Goal: Transaction & Acquisition: Purchase product/service

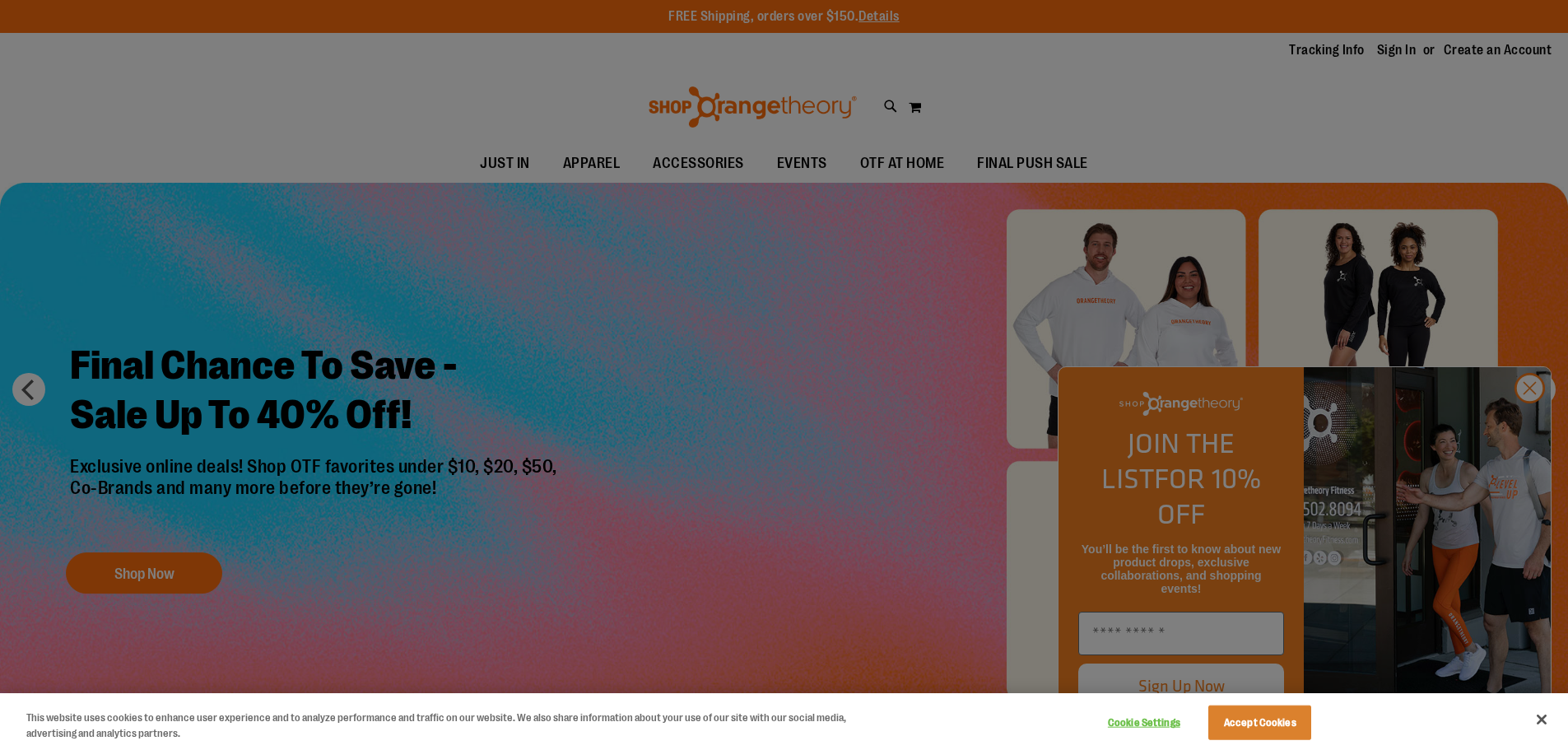
click at [1524, 420] on div at bounding box center [784, 375] width 1568 height 750
click at [1541, 722] on button "Close" at bounding box center [1542, 720] width 36 height 36
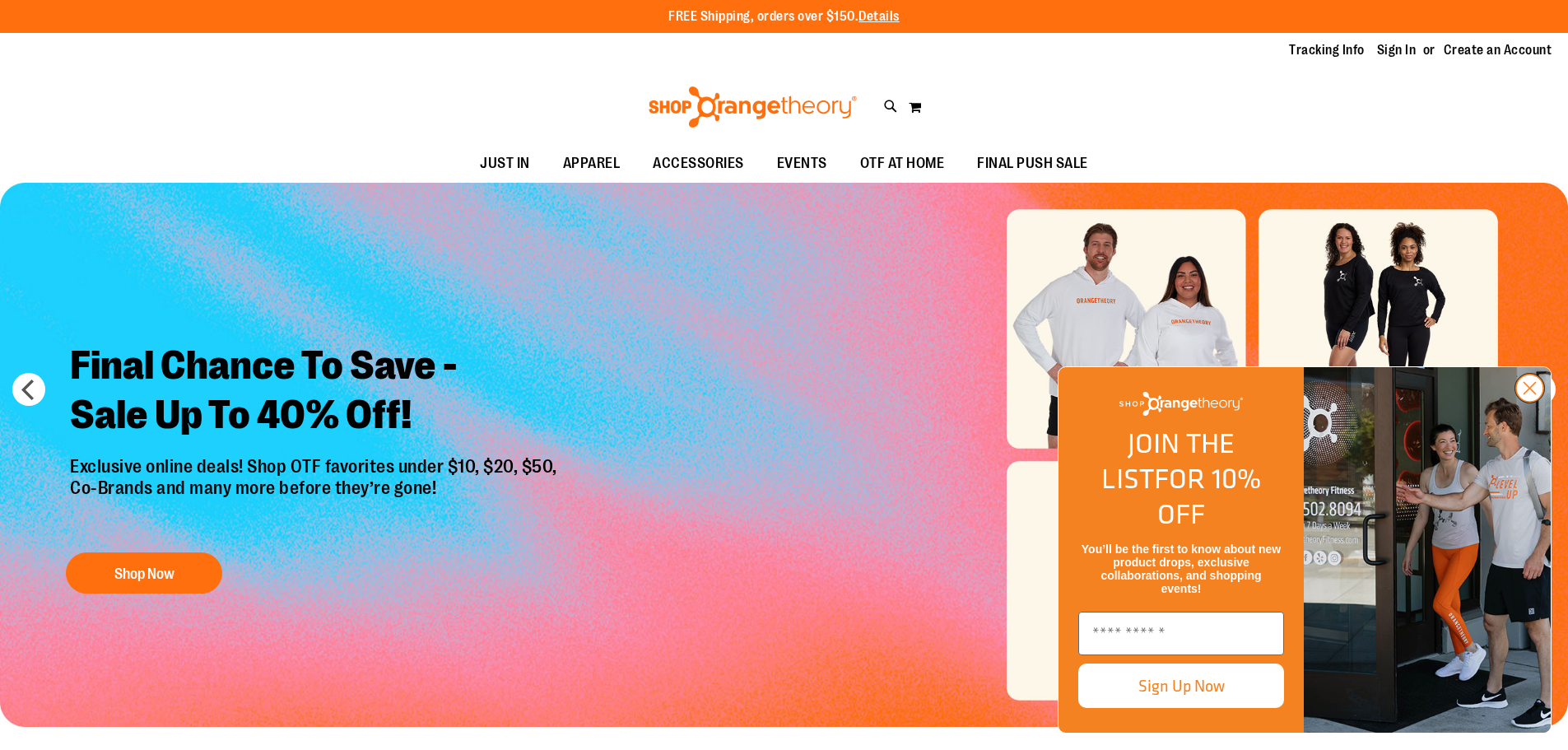
click at [1532, 402] on circle "Close dialog" at bounding box center [1530, 388] width 28 height 28
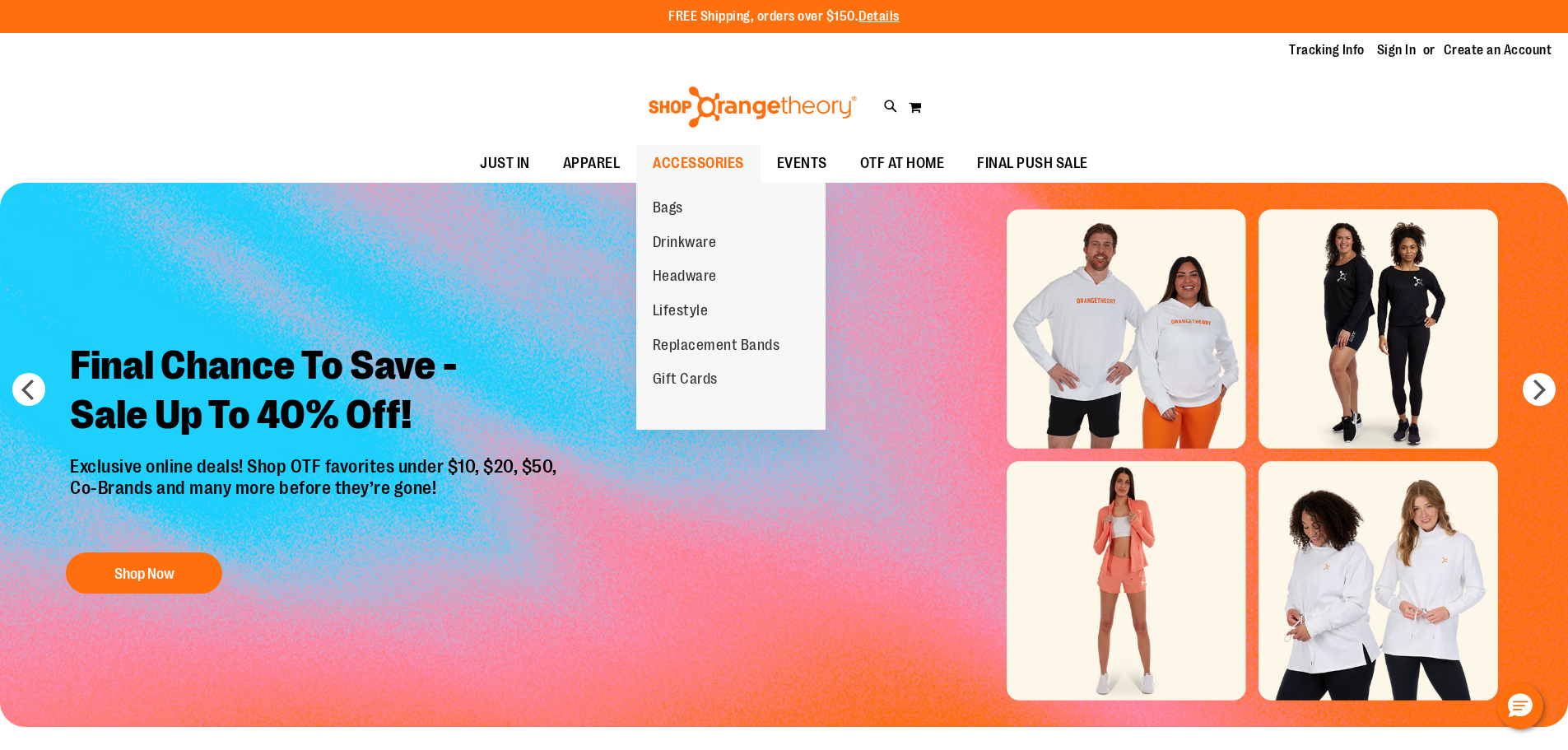
click at [682, 167] on span "ACCESSORIES" at bounding box center [698, 163] width 91 height 37
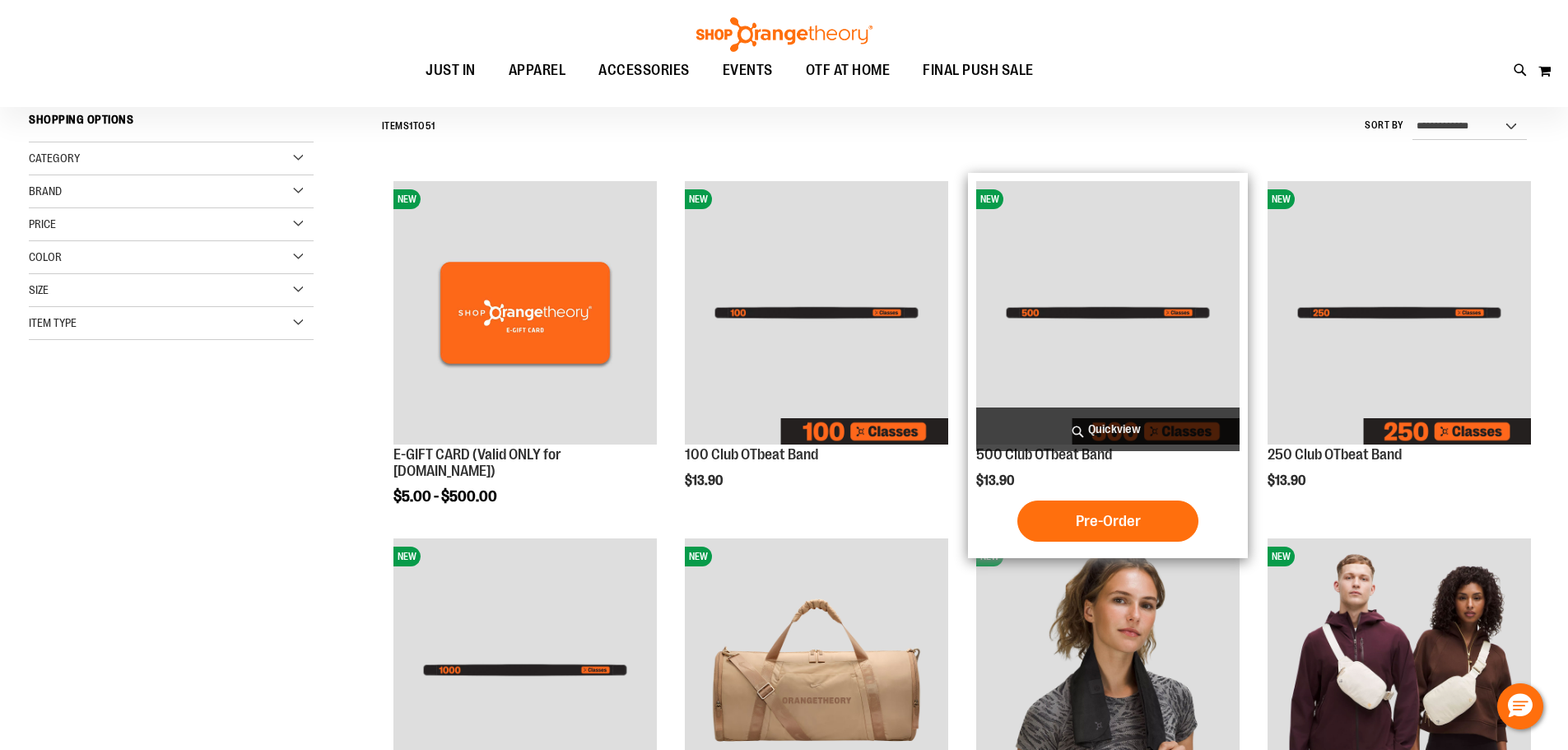
scroll to position [328, 0]
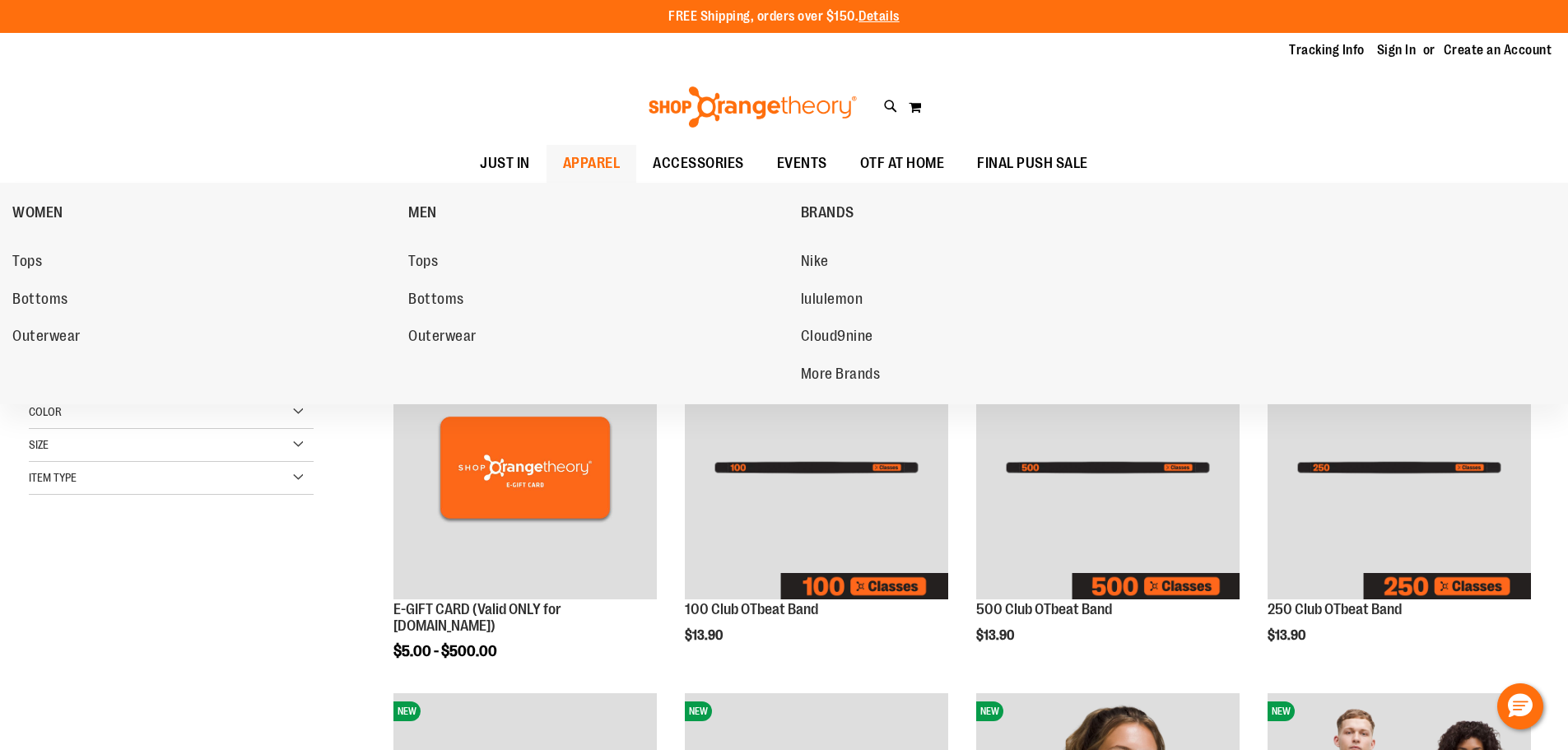
click at [601, 167] on span "APPAREL" at bounding box center [591, 163] width 58 height 37
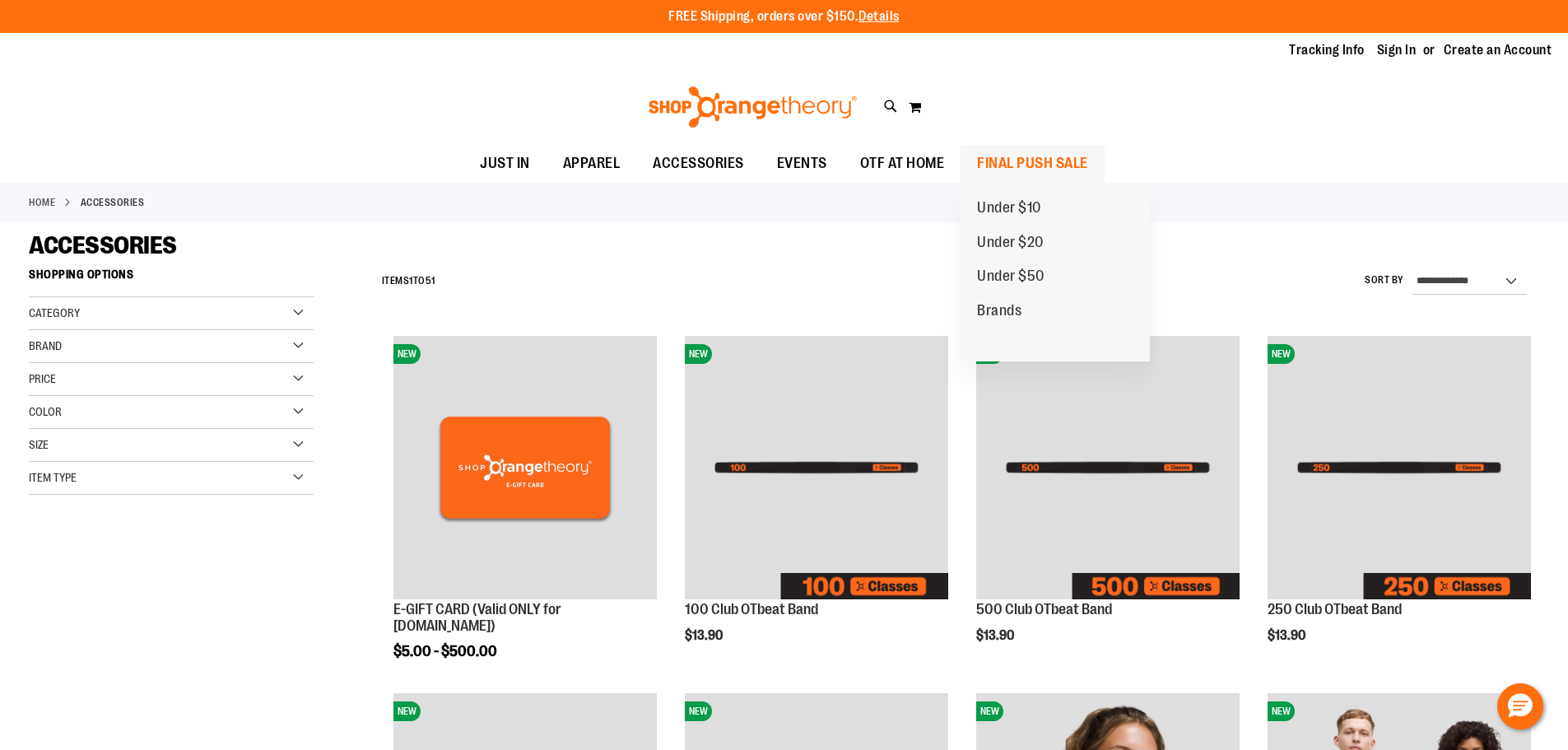
click at [1001, 165] on span "FINAL PUSH SALE" at bounding box center [1032, 163] width 111 height 37
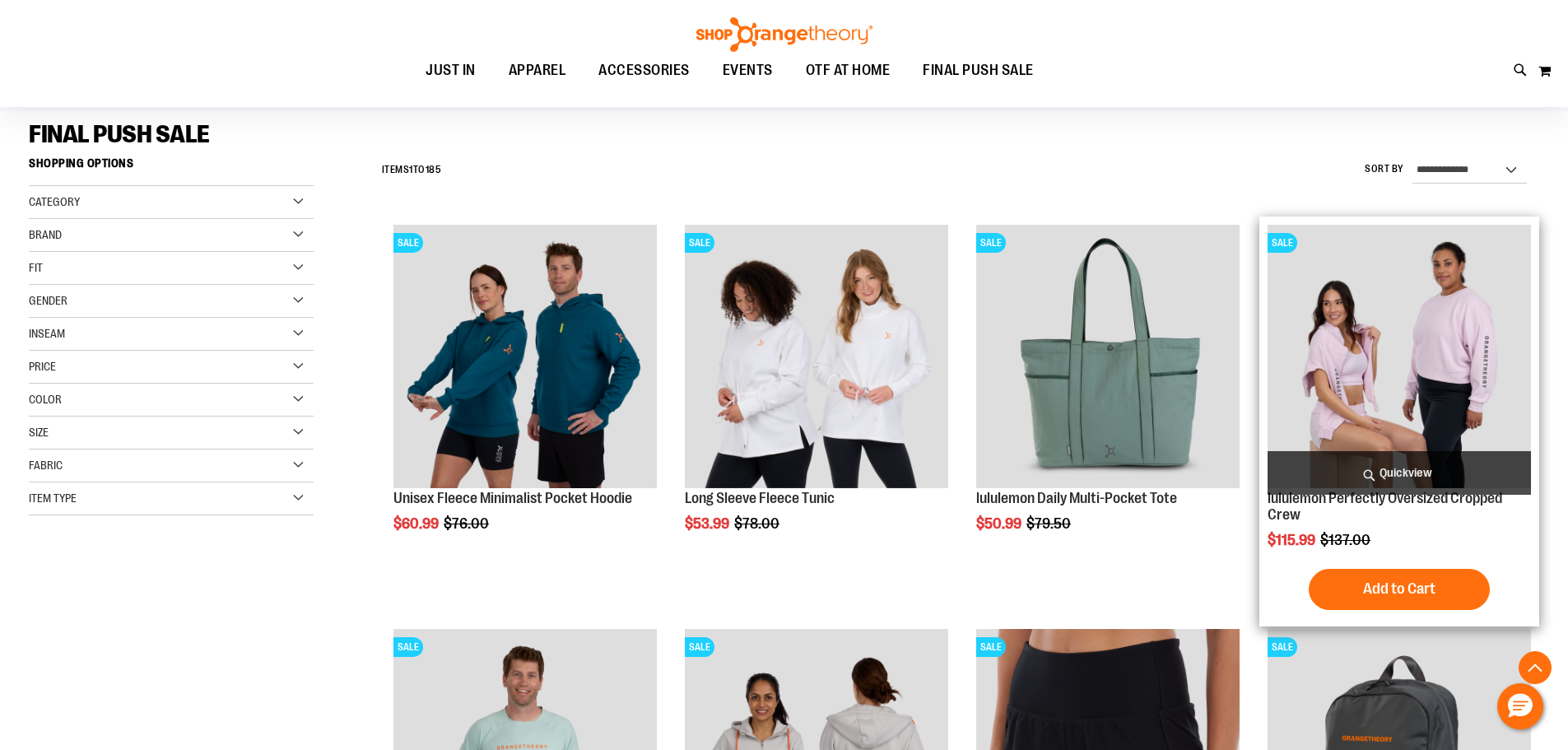
scroll to position [328, 0]
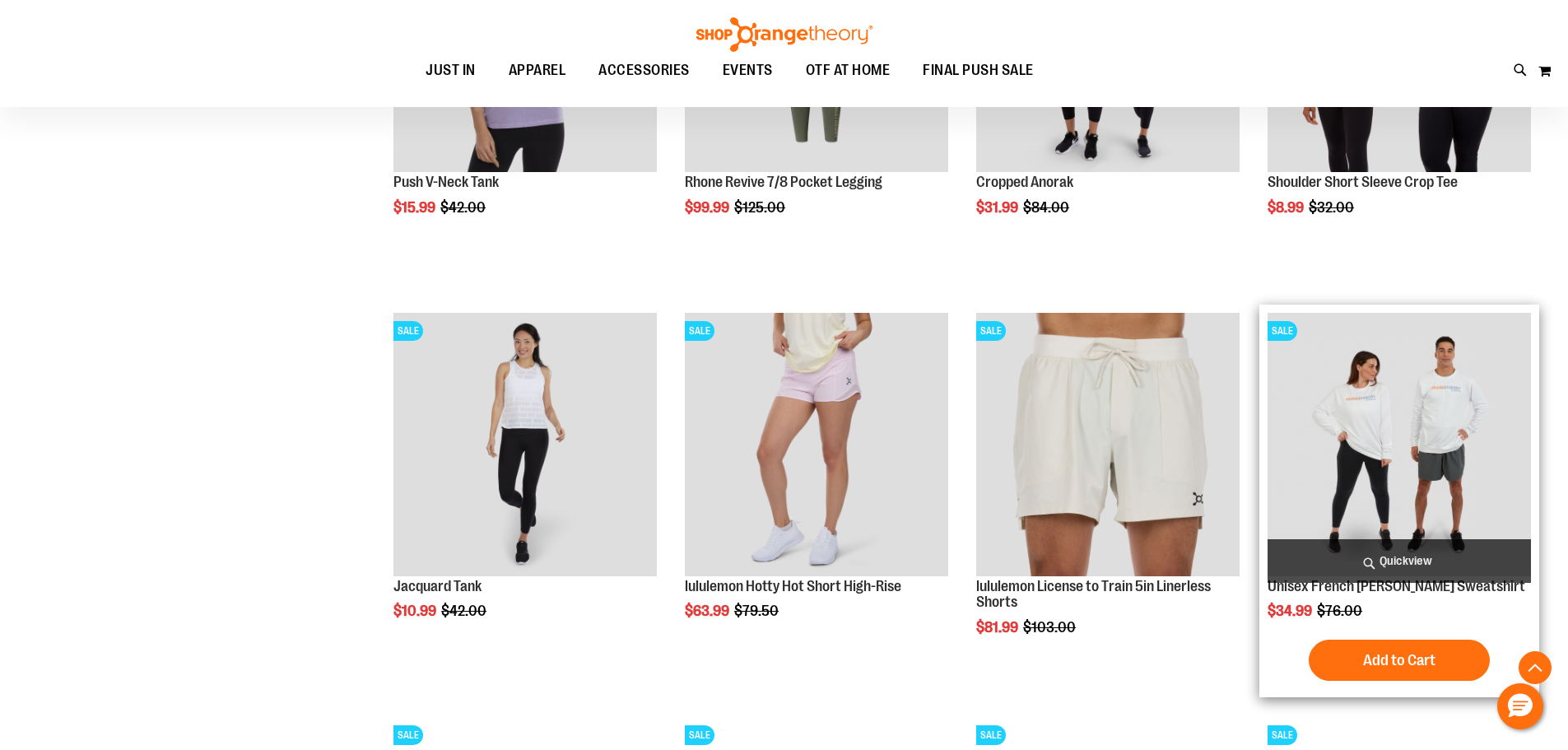
scroll to position [1646, 0]
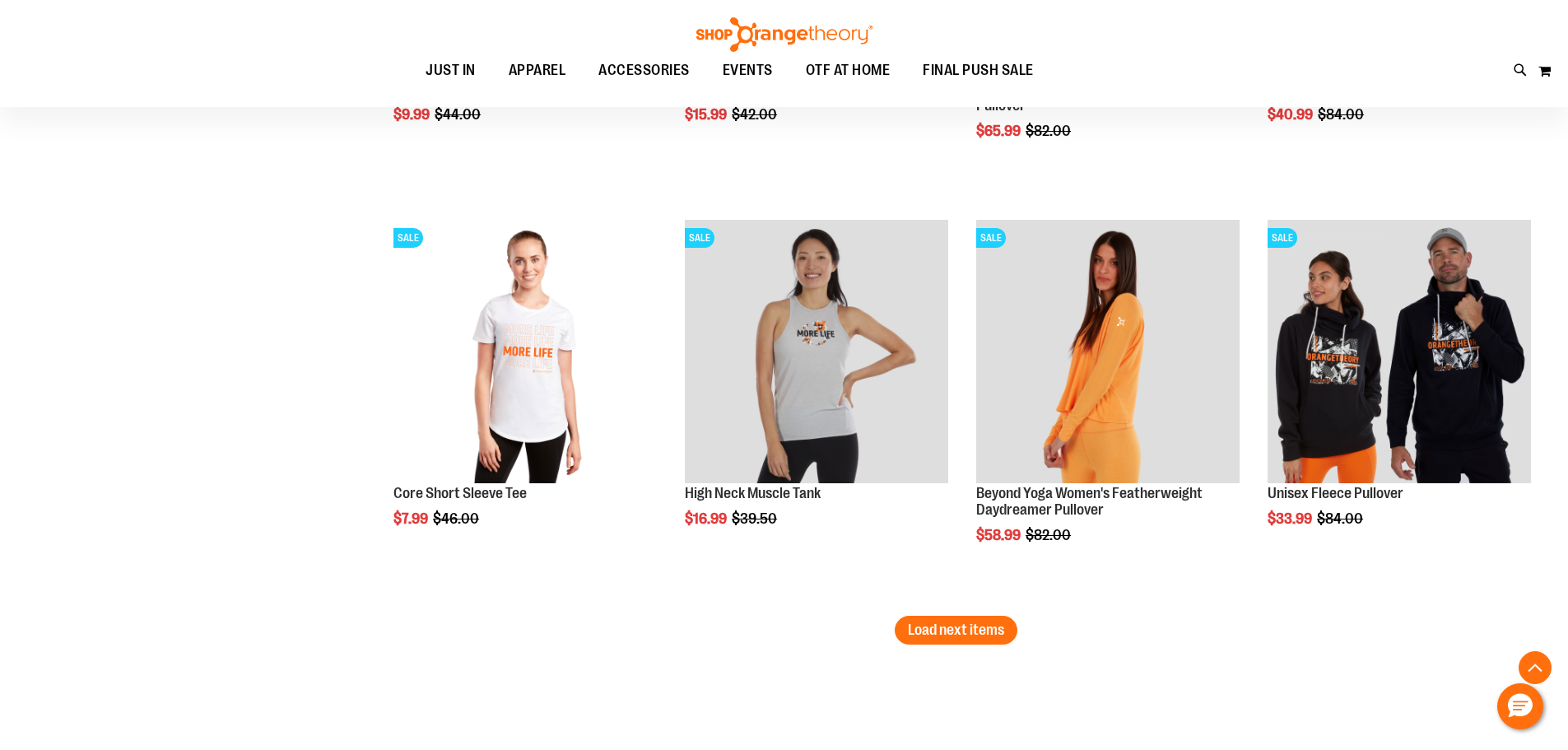
scroll to position [3328, 0]
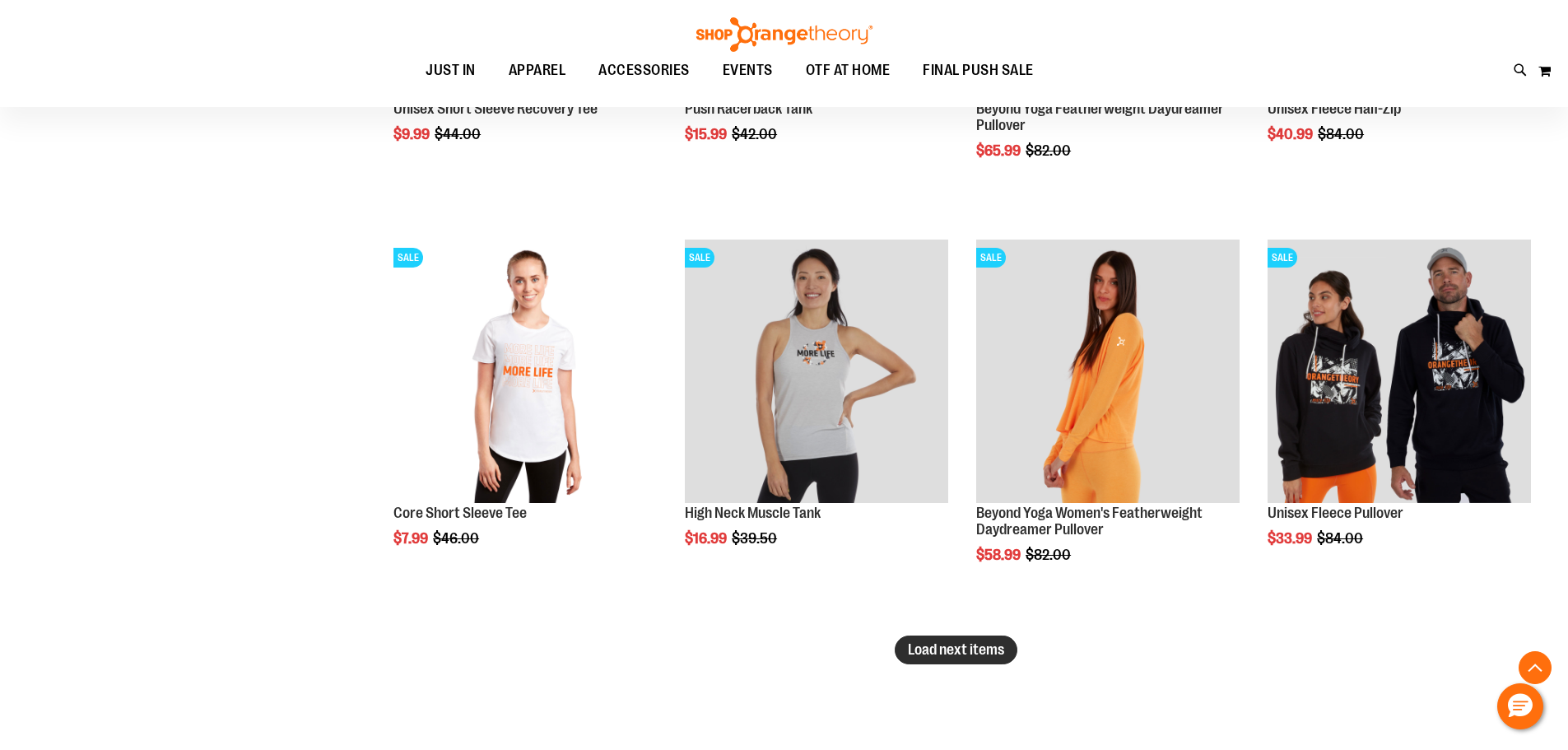
click at [928, 650] on span "Load next items" at bounding box center [956, 649] width 97 height 16
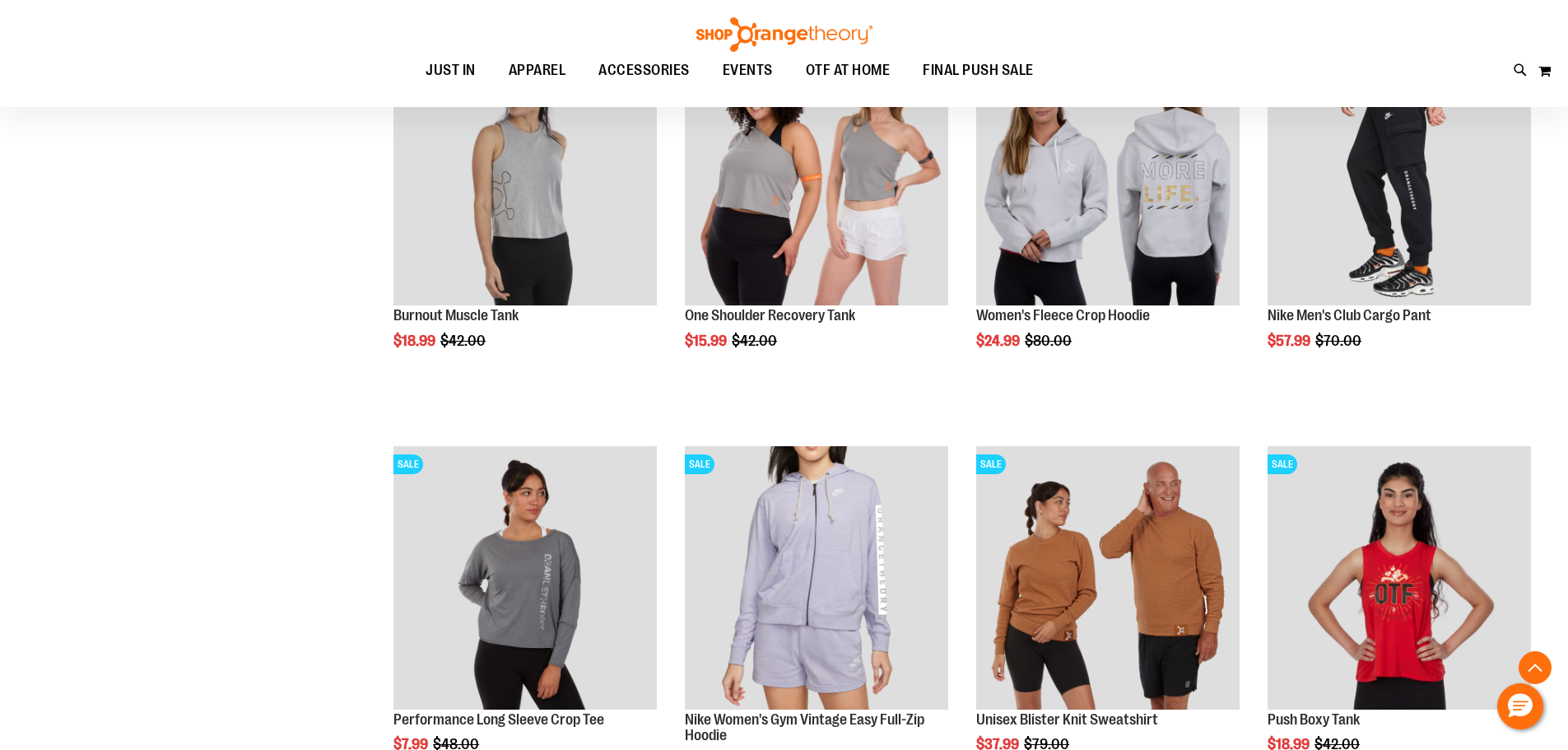
scroll to position [4398, 0]
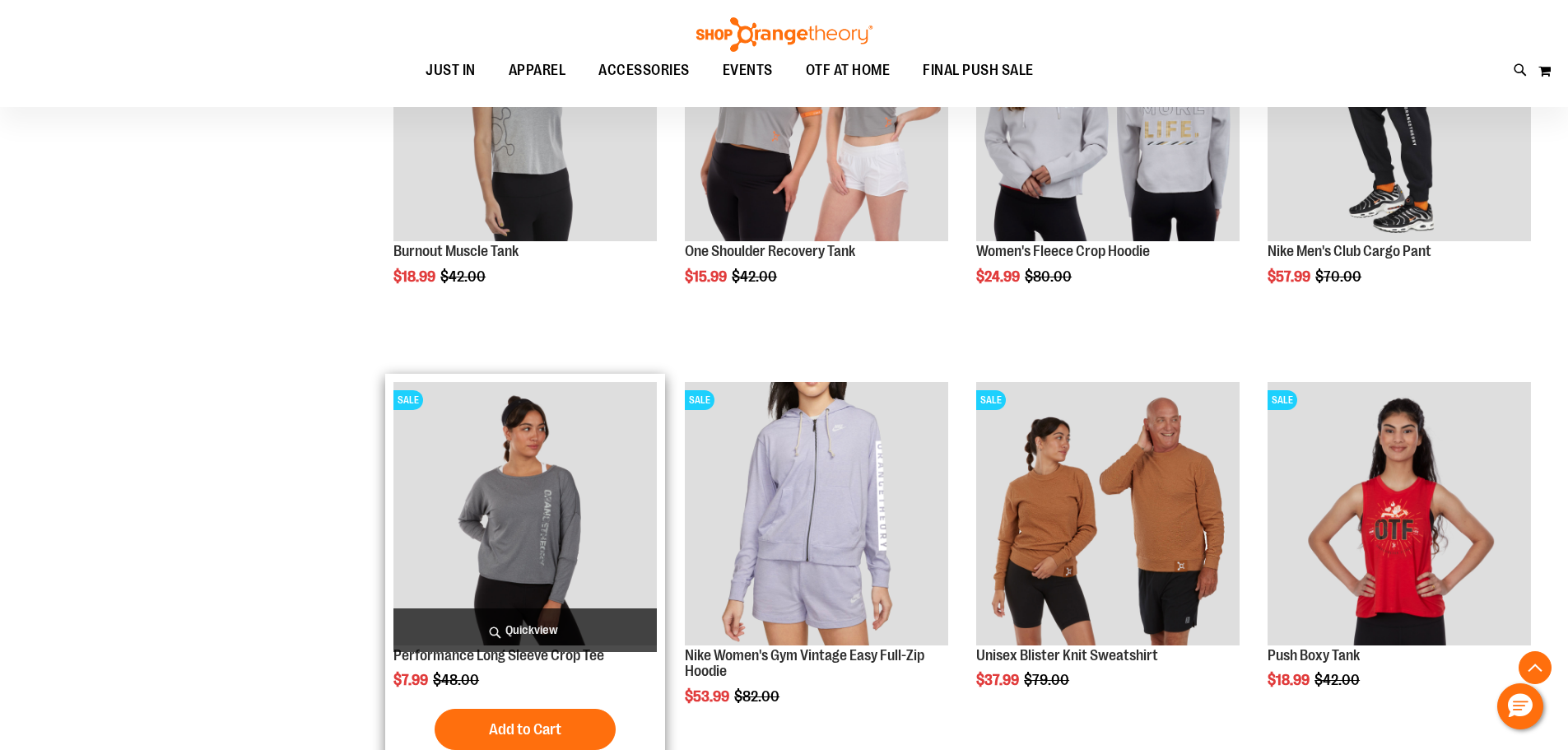
click at [545, 561] on img "product" at bounding box center [525, 514] width 264 height 264
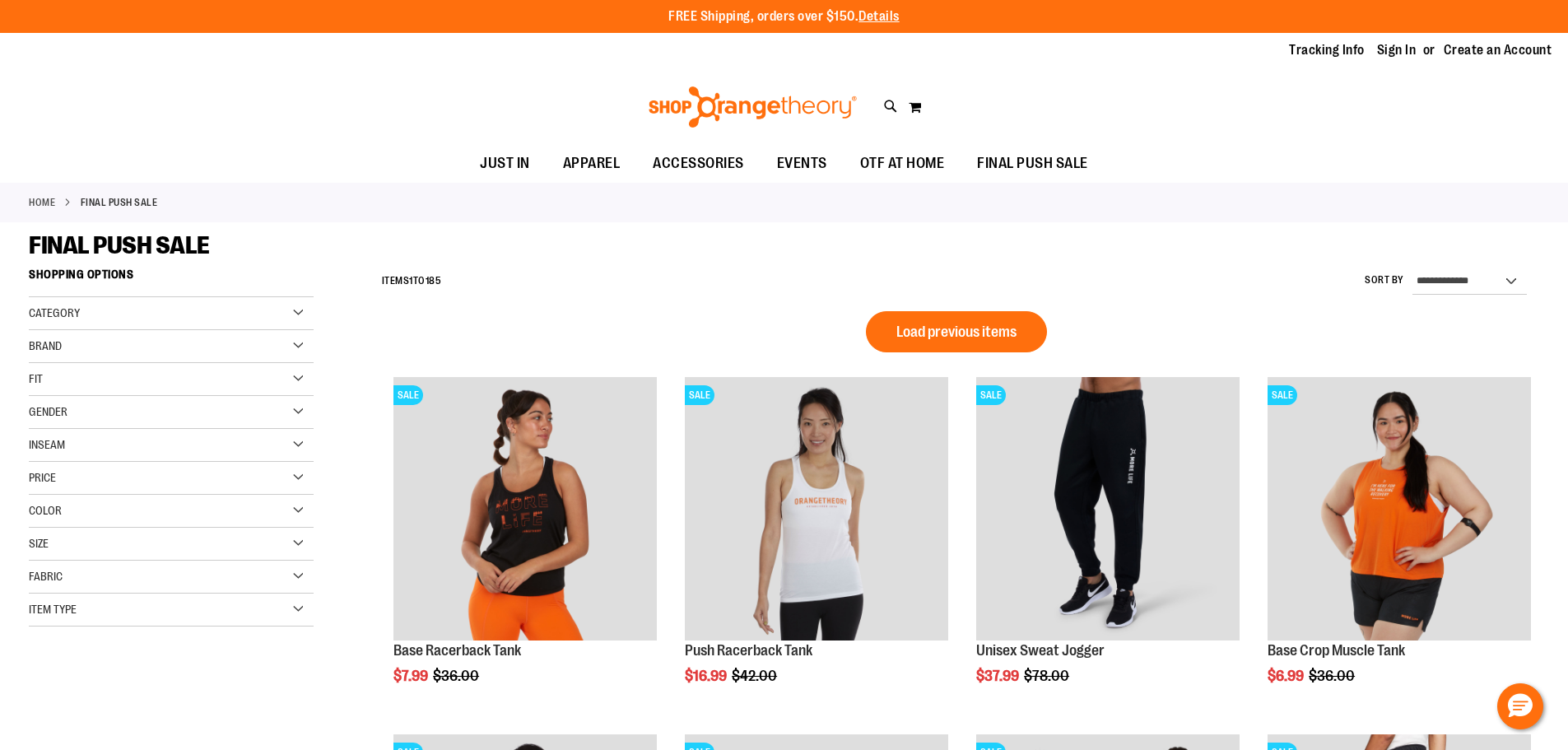
scroll to position [1104, 0]
click at [1019, 342] on button "Load previous items" at bounding box center [957, 332] width 181 height 41
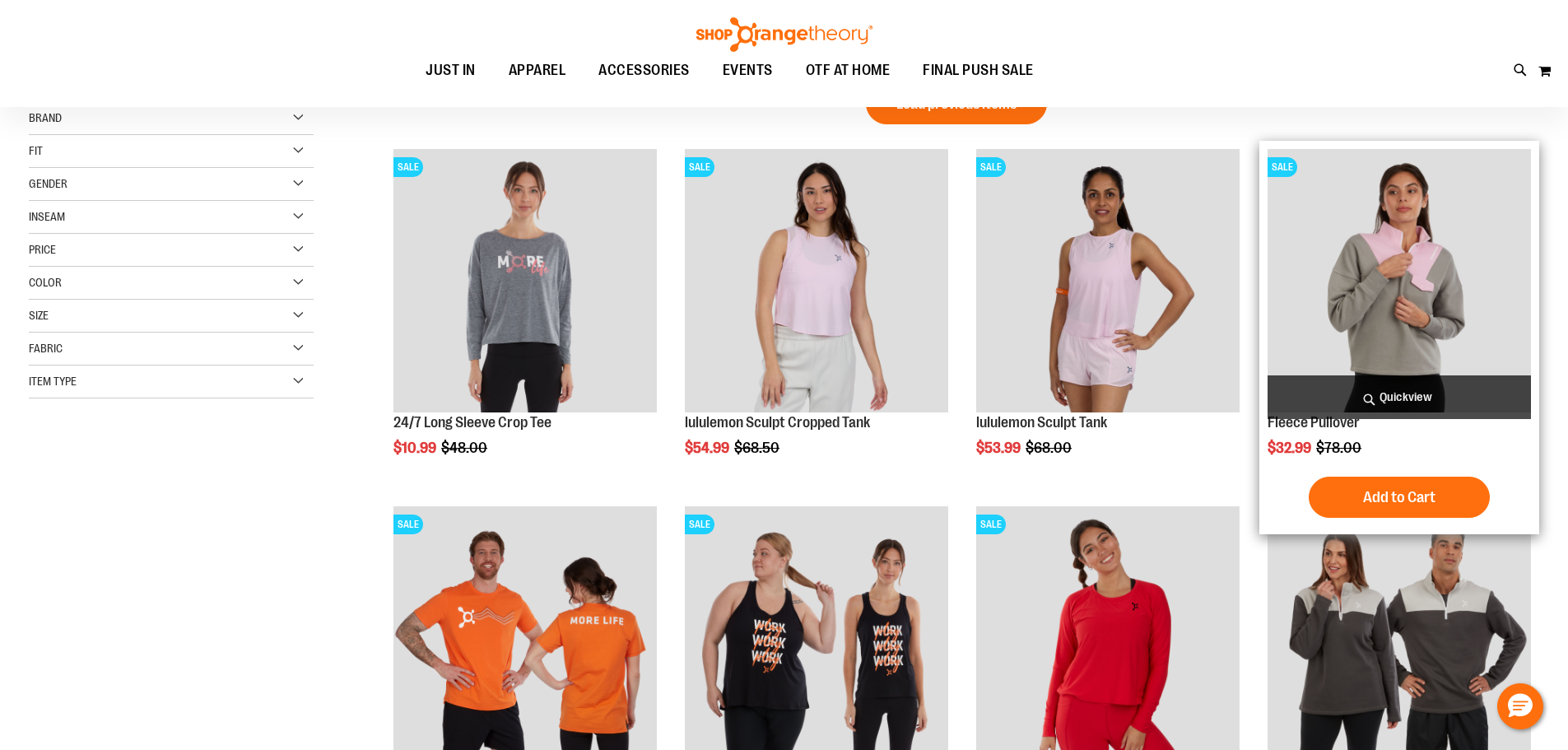
scroll to position [328, 0]
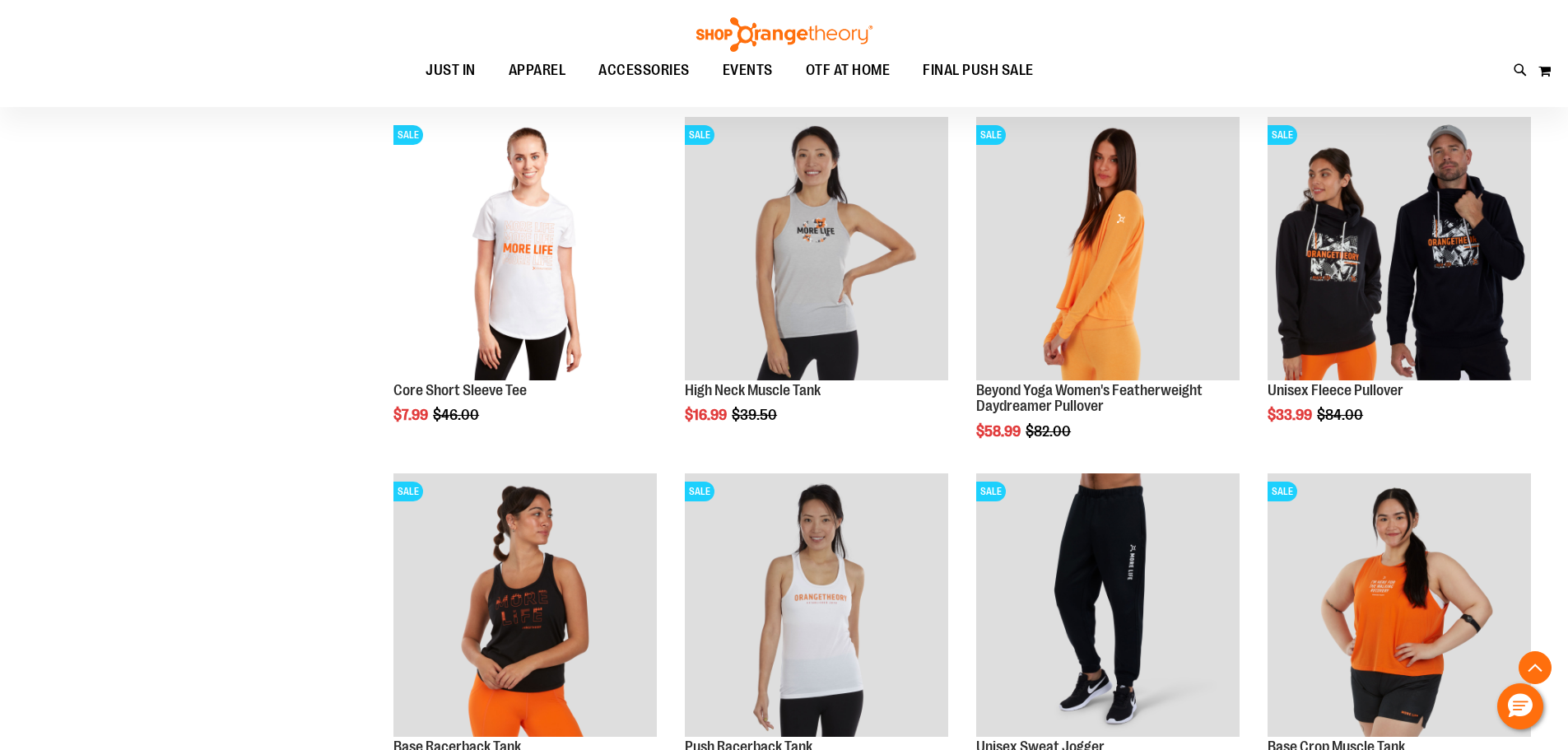
scroll to position [987, 0]
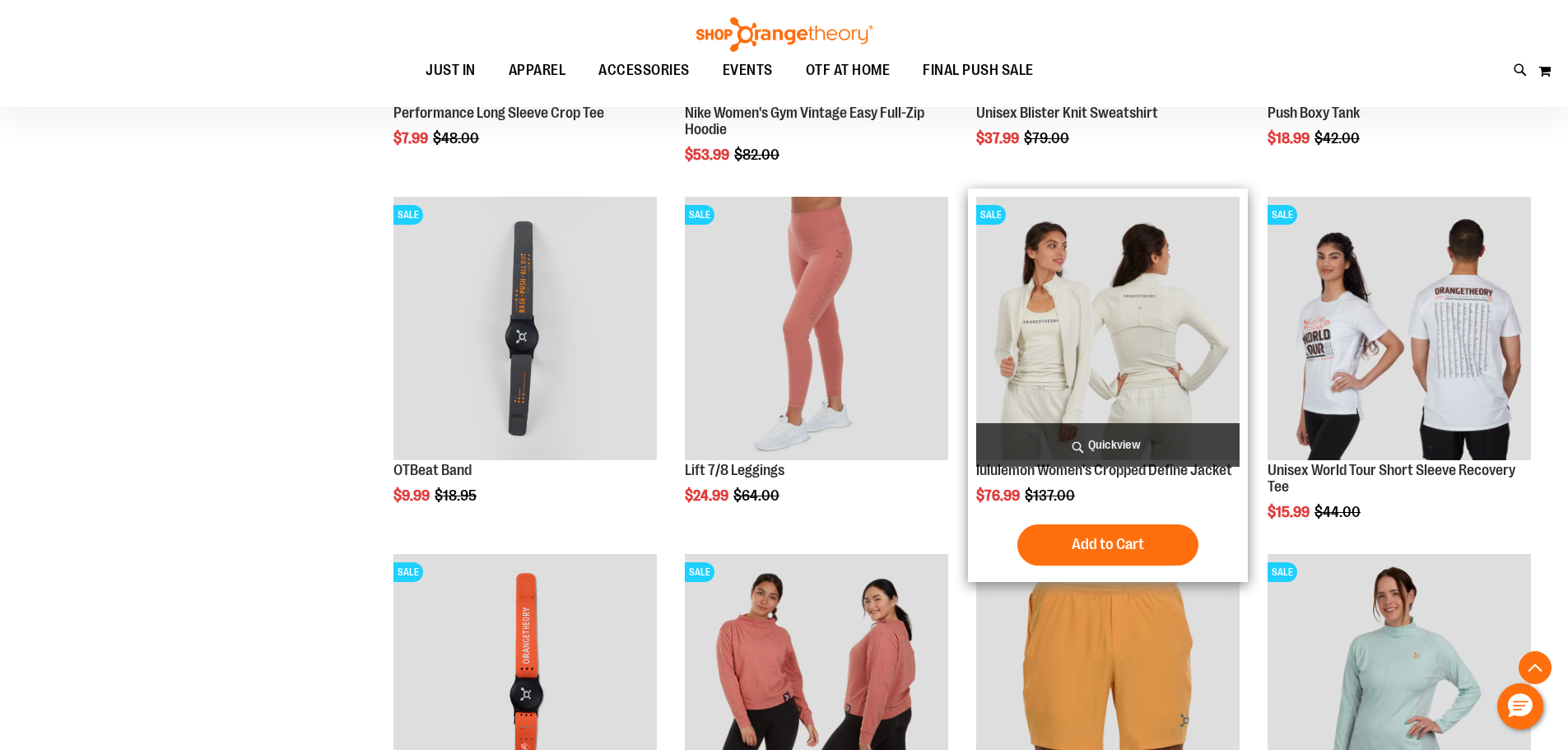
scroll to position [2304, 0]
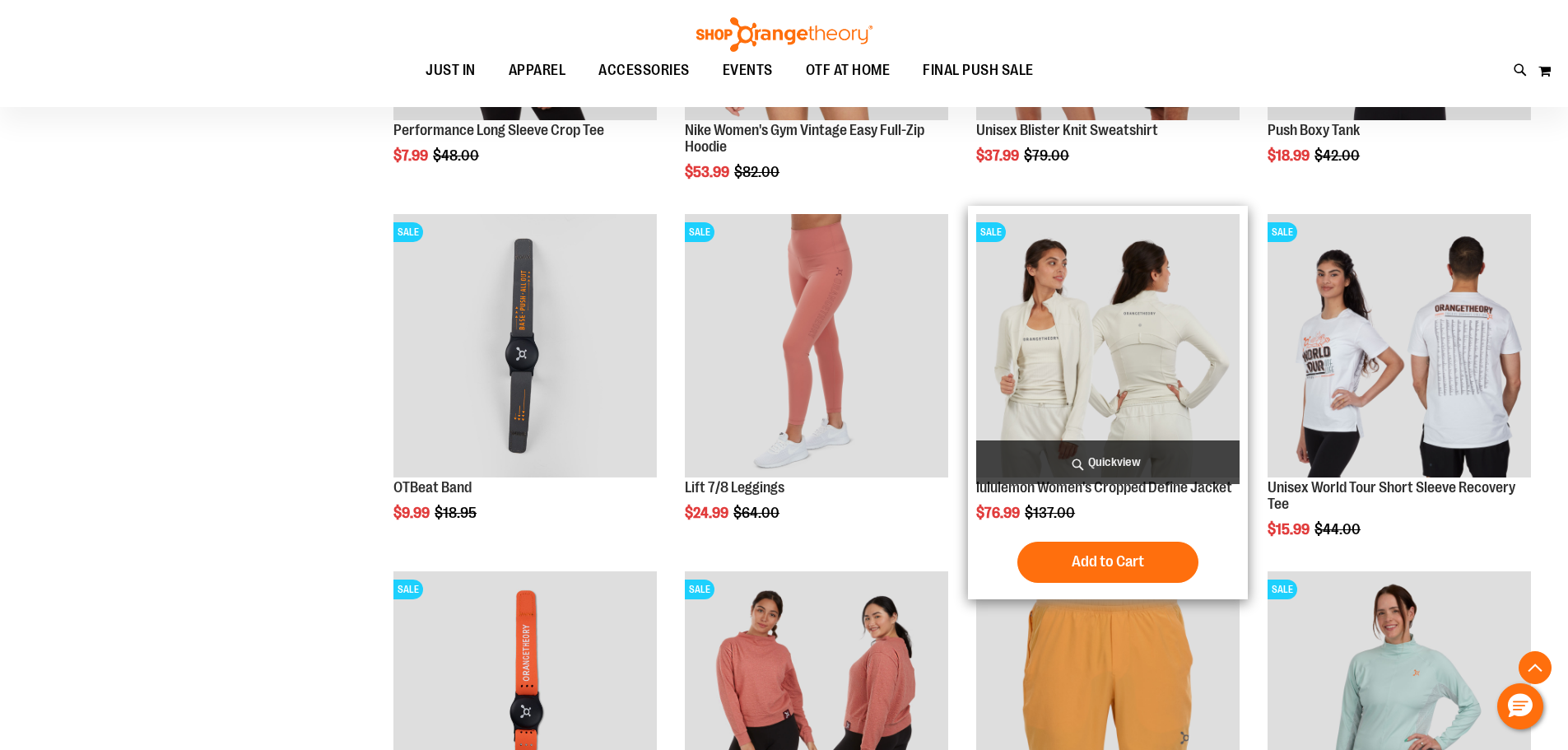
click at [1124, 375] on img "product" at bounding box center [1109, 346] width 264 height 264
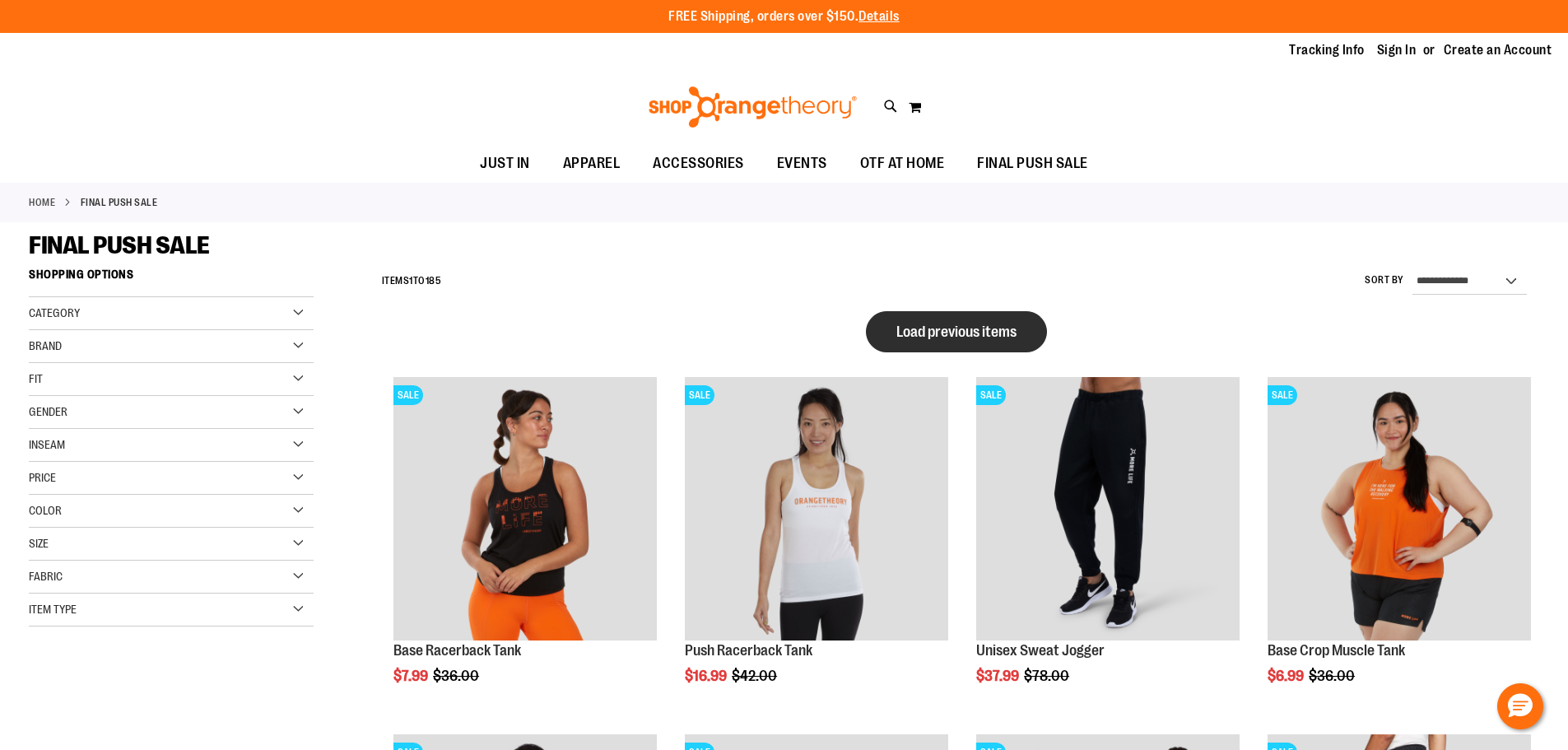
click at [991, 339] on span "Load previous items" at bounding box center [956, 331] width 120 height 16
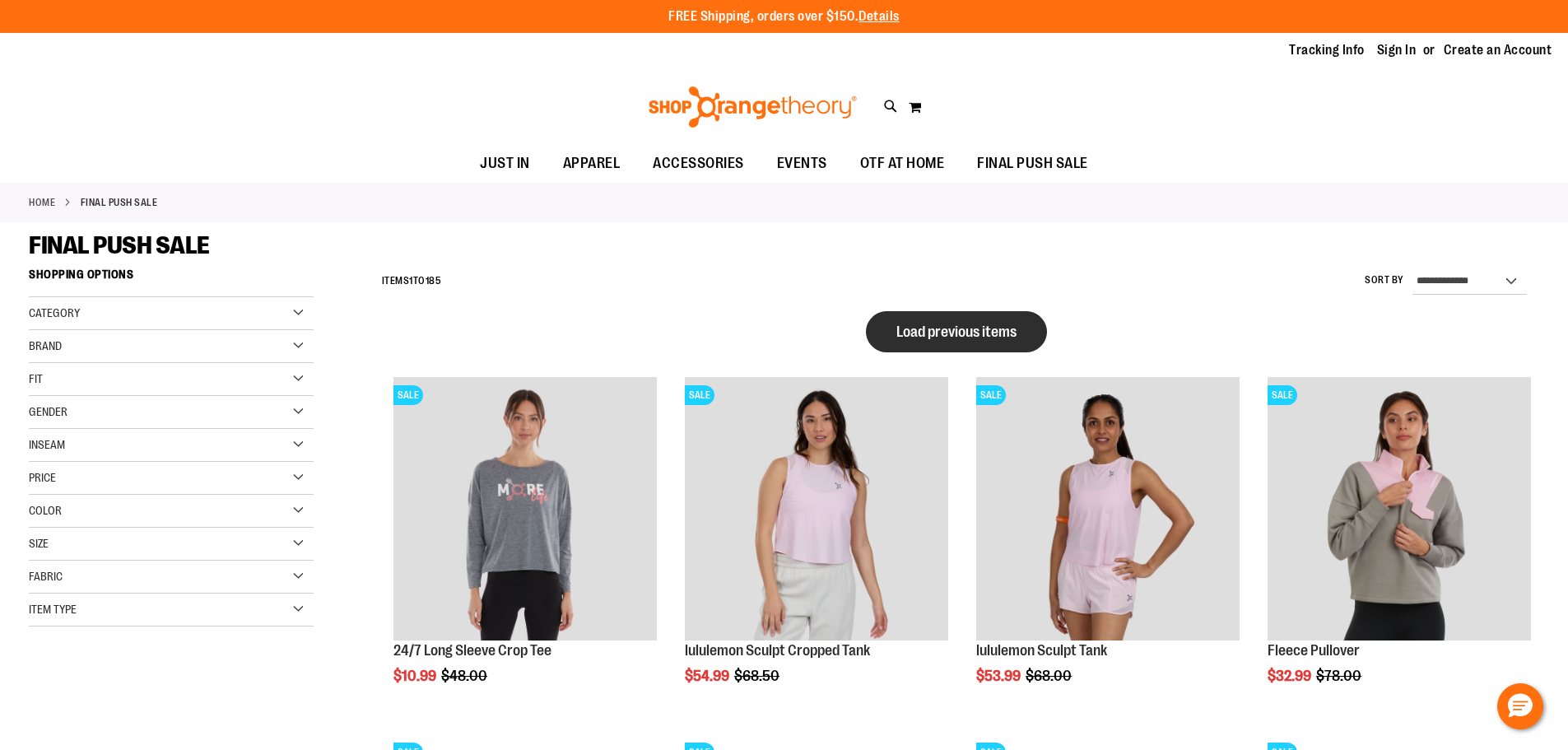
click at [993, 341] on button "Load previous items" at bounding box center [957, 332] width 181 height 41
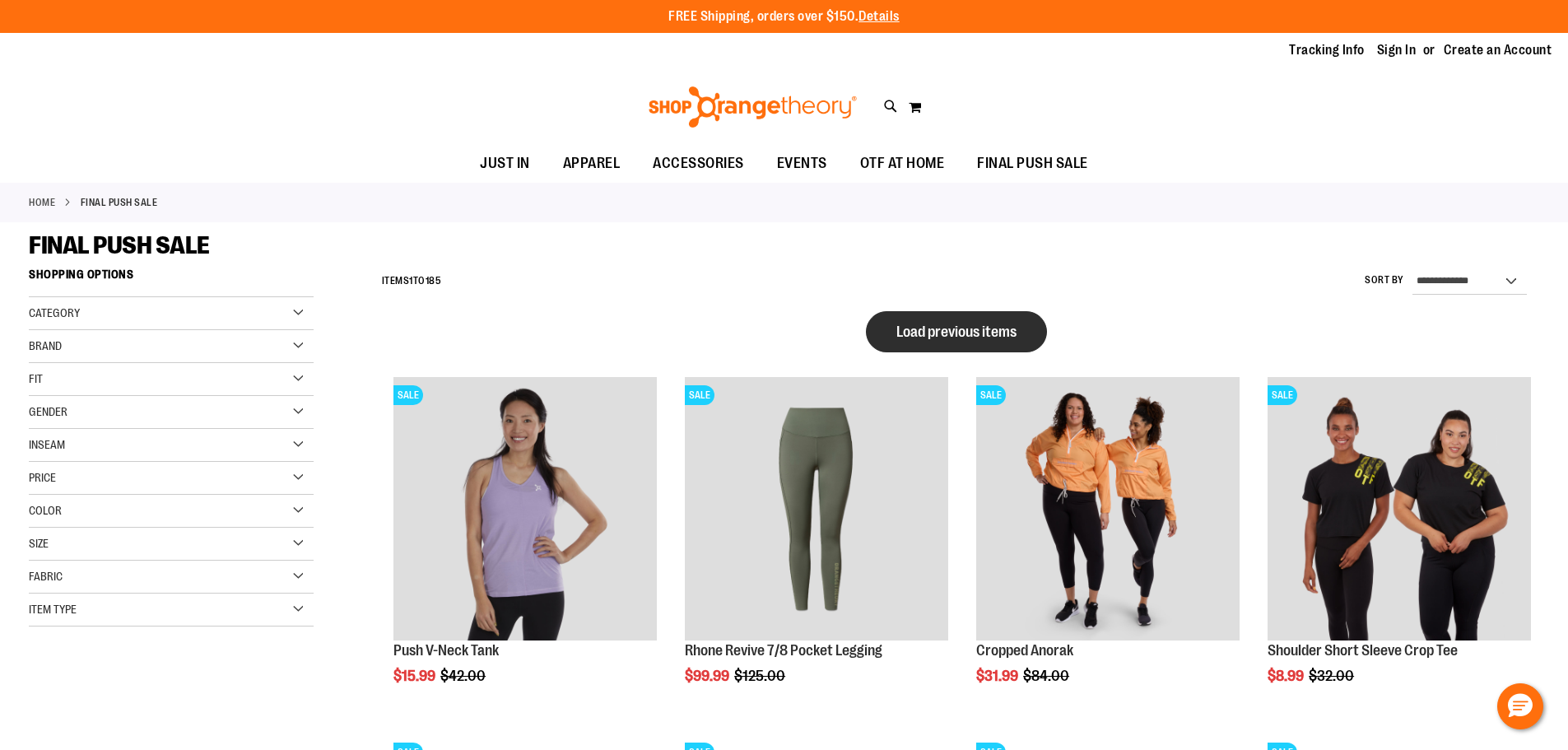
click at [993, 333] on span "Load previous items" at bounding box center [956, 331] width 120 height 16
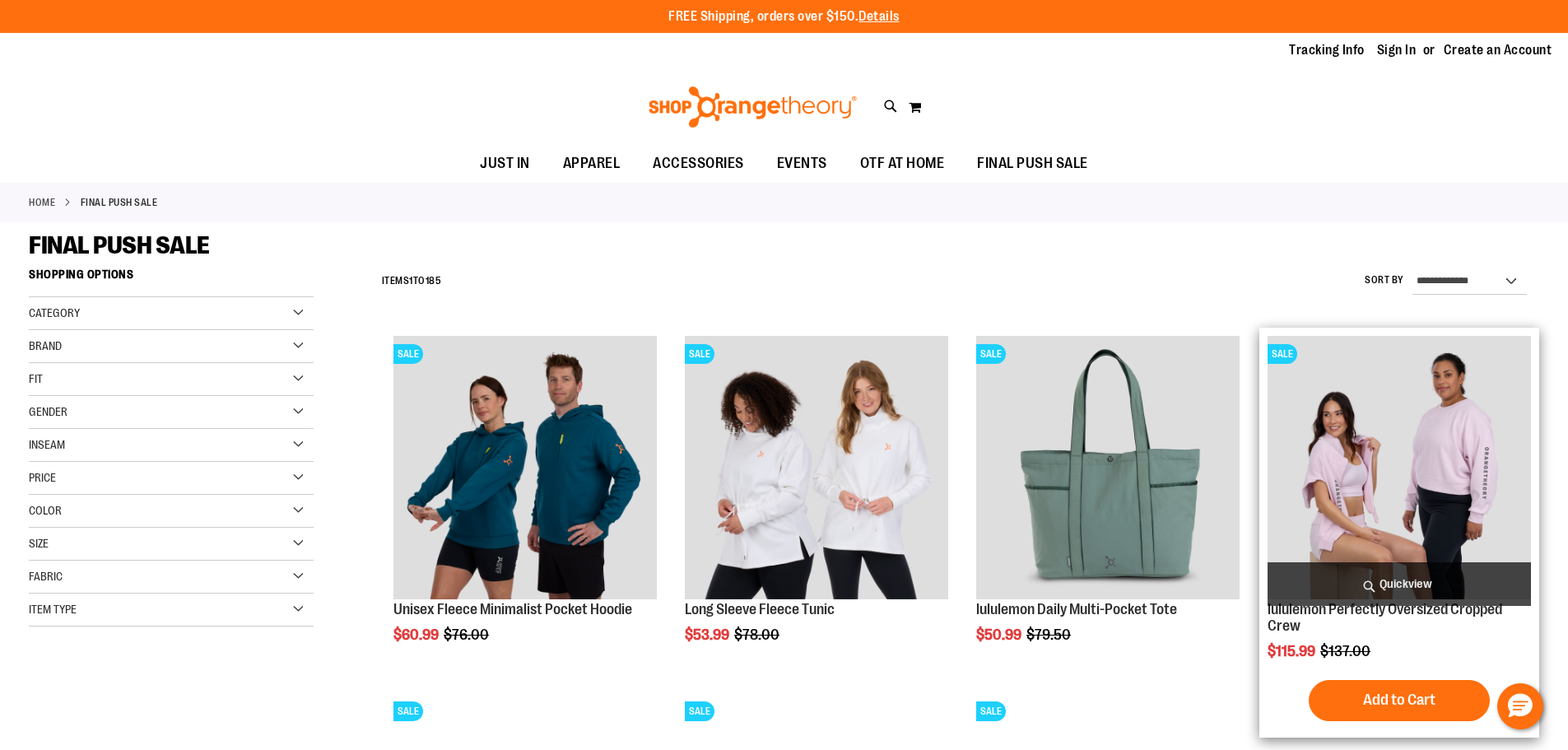
click at [1409, 447] on img "product" at bounding box center [1400, 468] width 264 height 264
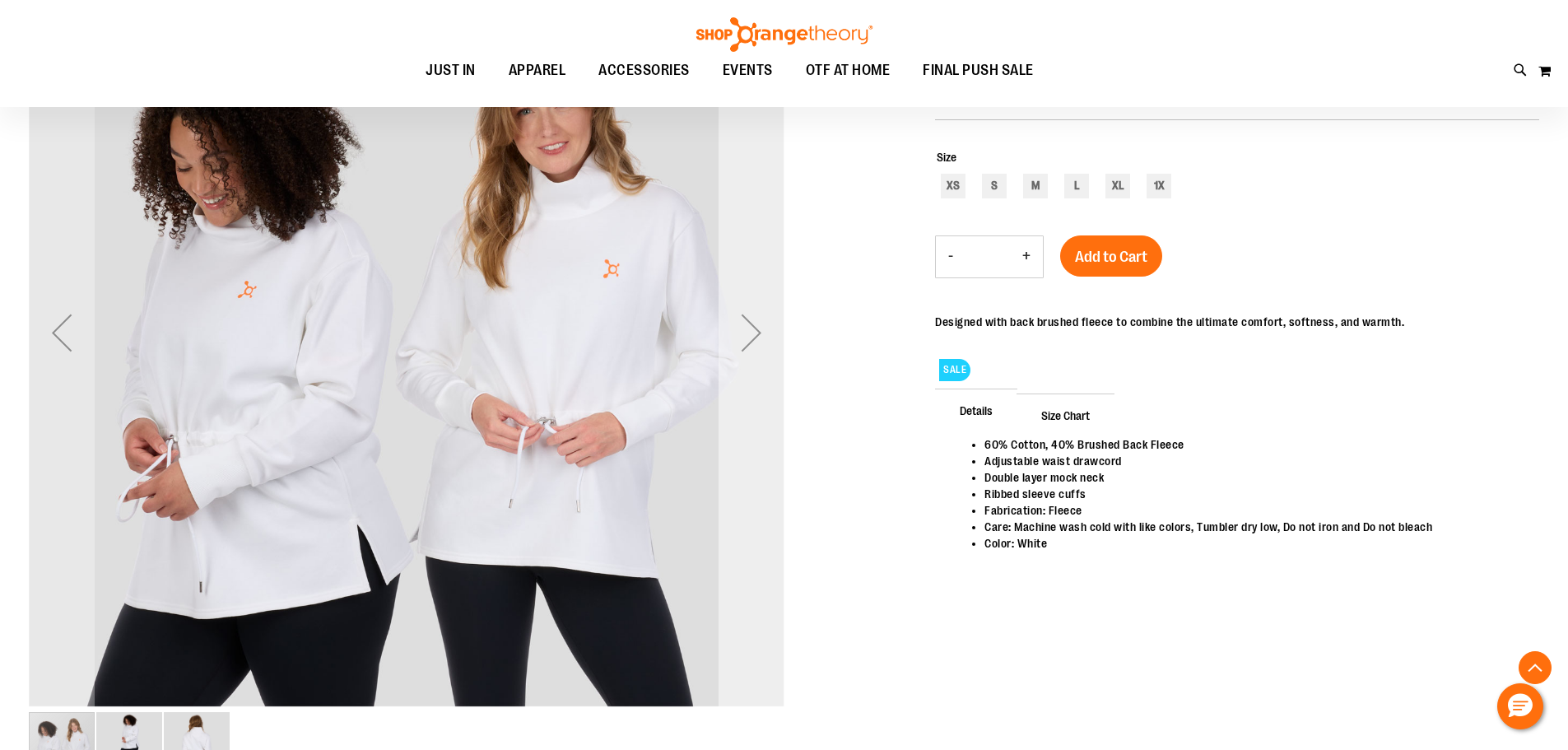
scroll to position [328, 0]
